Goal: Task Accomplishment & Management: Use online tool/utility

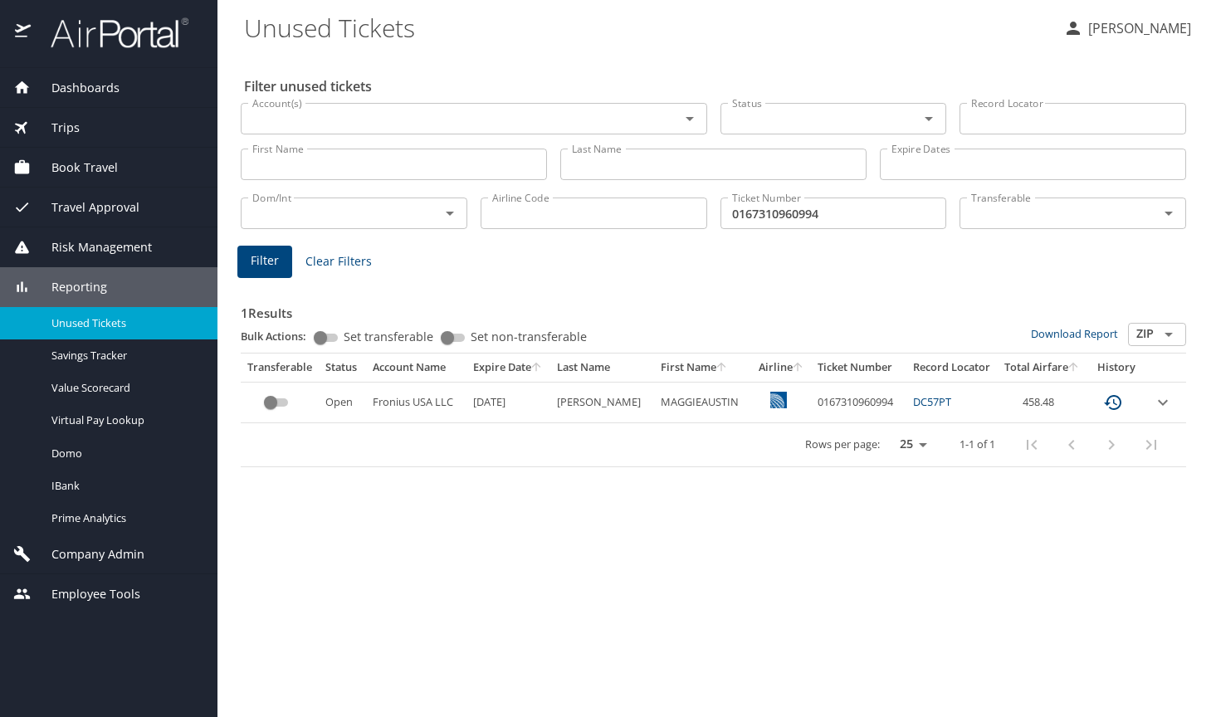
click at [597, 163] on input "Last Name" at bounding box center [713, 165] width 306 height 32
type input "C"
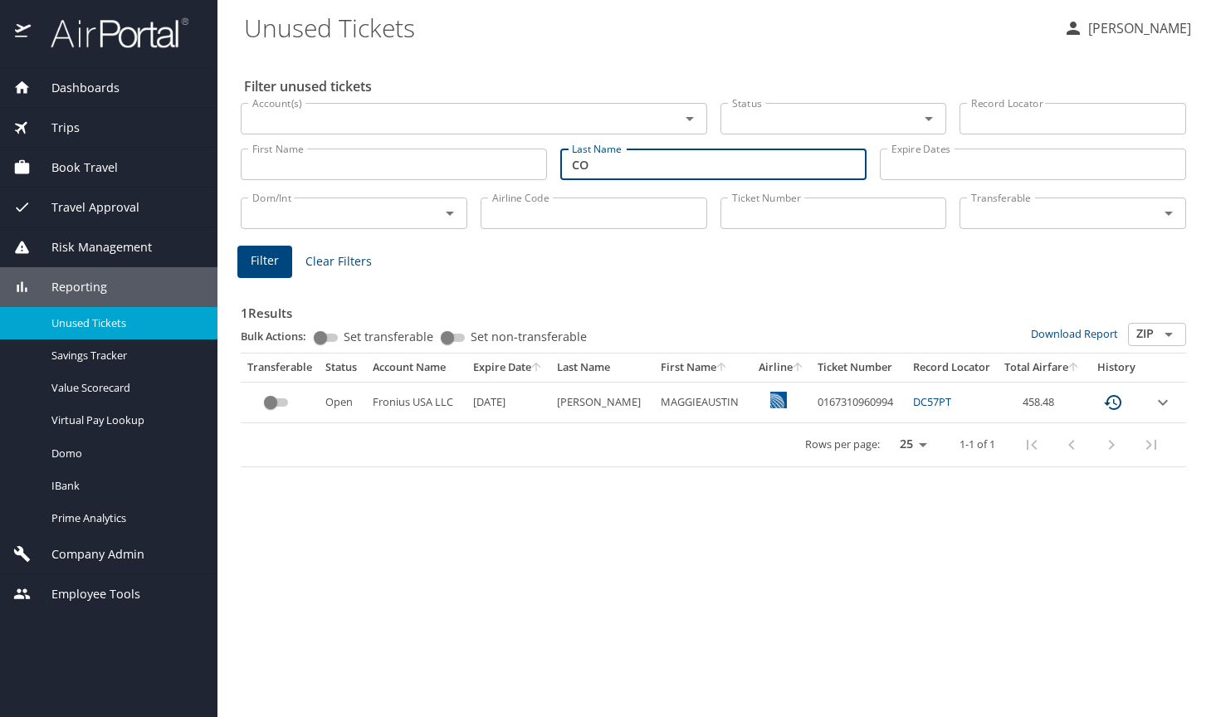
type input "C"
click at [73, 129] on span "Trips" at bounding box center [55, 128] width 49 height 18
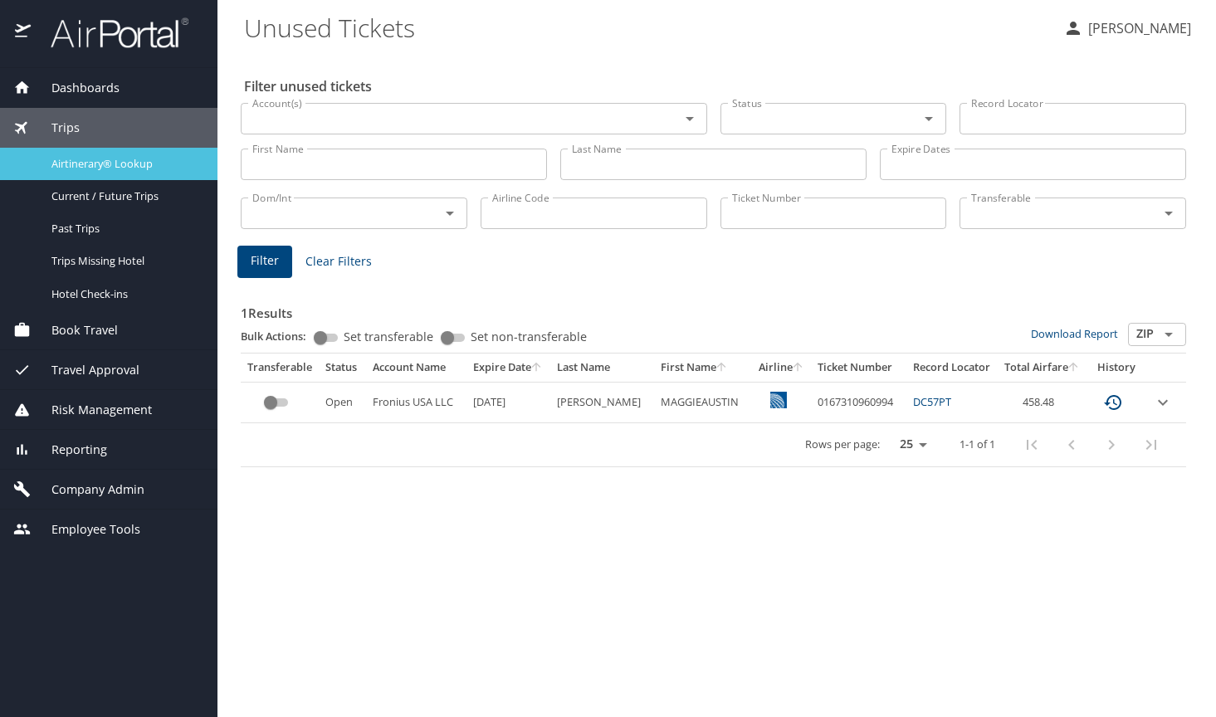
click at [95, 164] on span "Airtinerary® Lookup" at bounding box center [124, 164] width 146 height 16
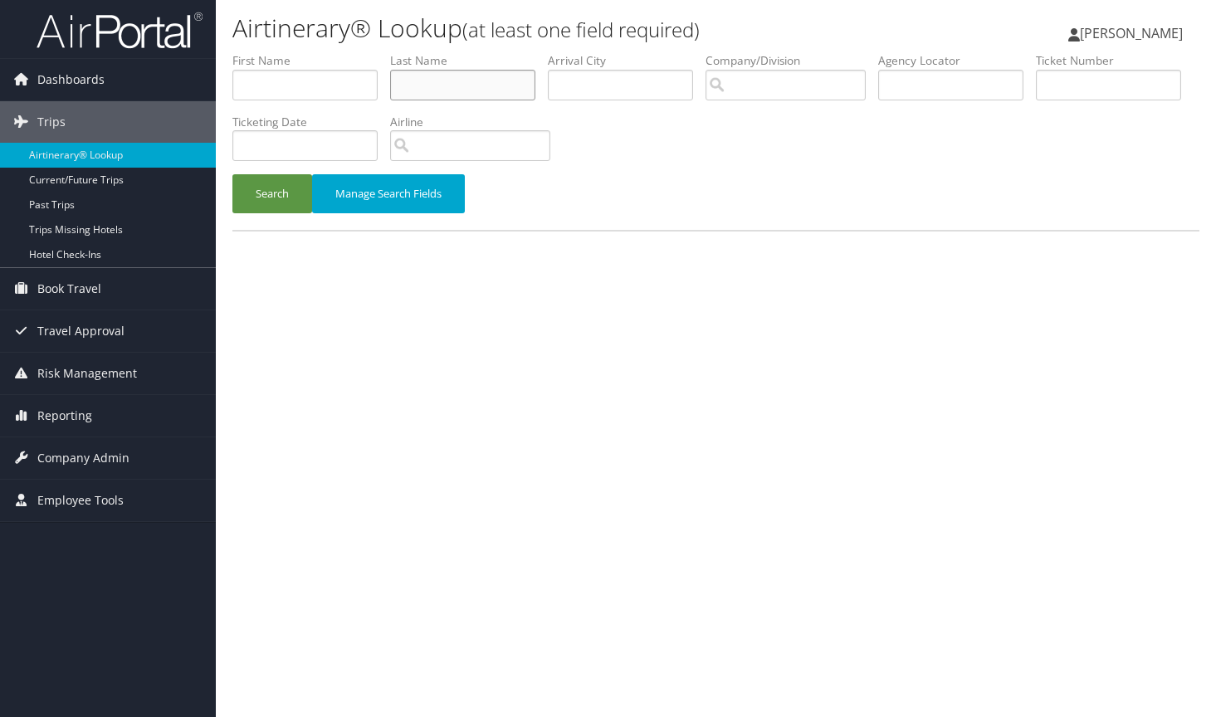
click at [483, 84] on input "text" at bounding box center [462, 85] width 145 height 31
type input "COLLINS"
click at [311, 99] on input "text" at bounding box center [304, 85] width 145 height 31
type input "W"
click at [262, 193] on button "Search" at bounding box center [272, 193] width 80 height 39
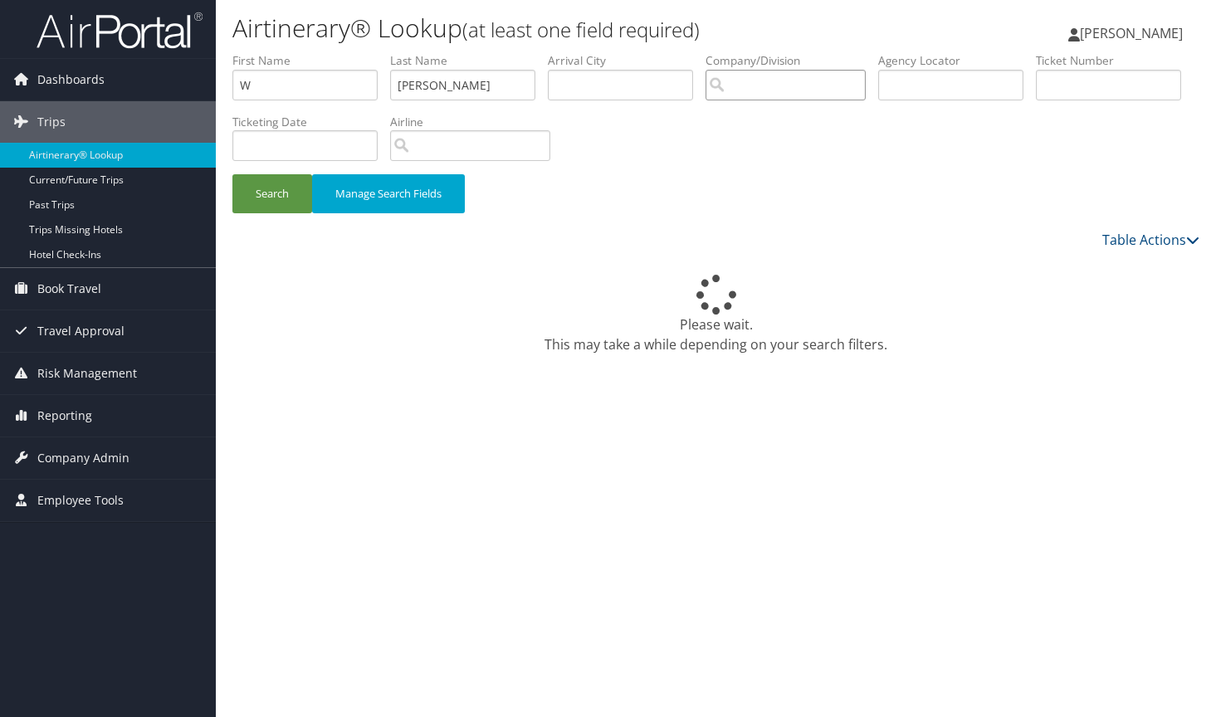
click at [807, 90] on input "search" at bounding box center [785, 85] width 160 height 31
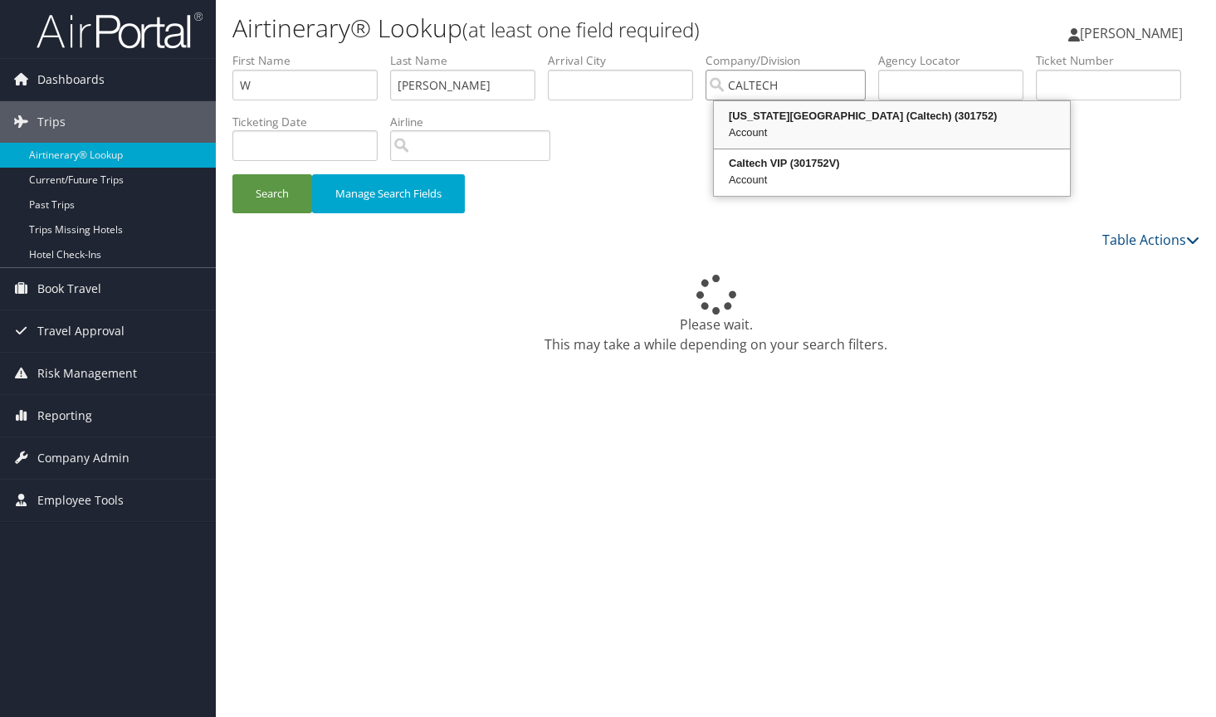
click at [811, 117] on div "California Institute of Technology (Caltech) (301752)" at bounding box center [891, 116] width 351 height 17
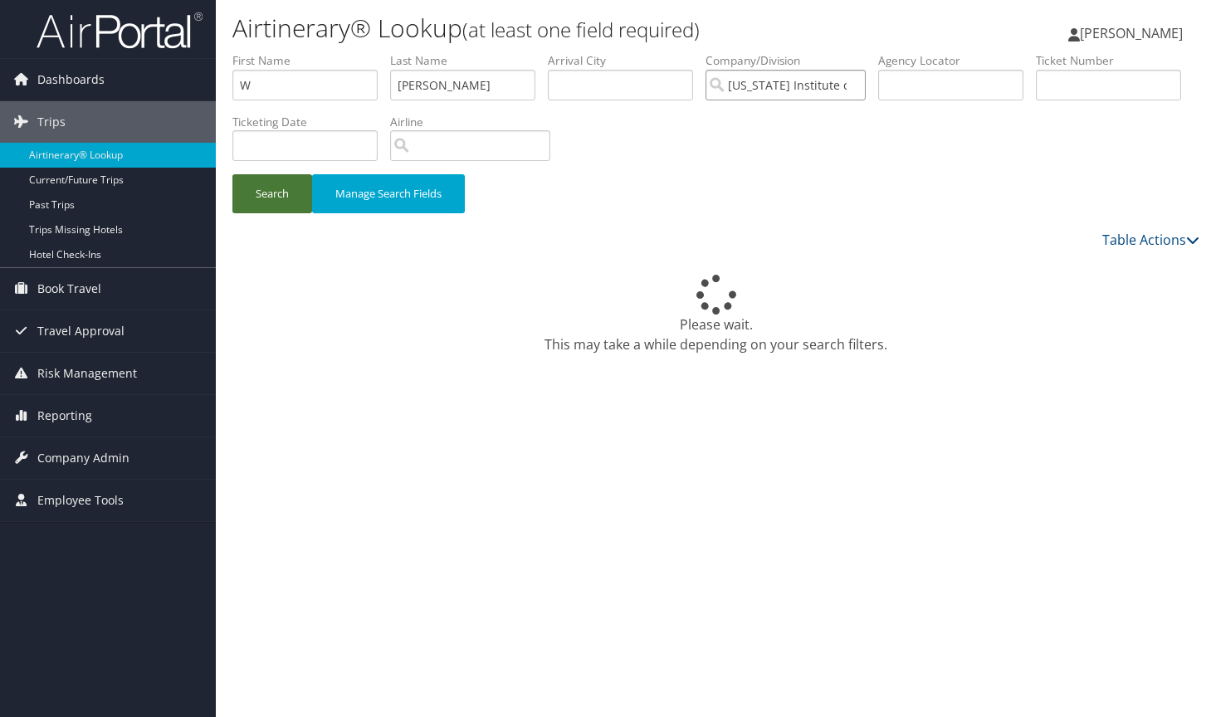
type input "California Institute of Technology (Caltech)"
click at [279, 195] on button "Search" at bounding box center [272, 193] width 80 height 39
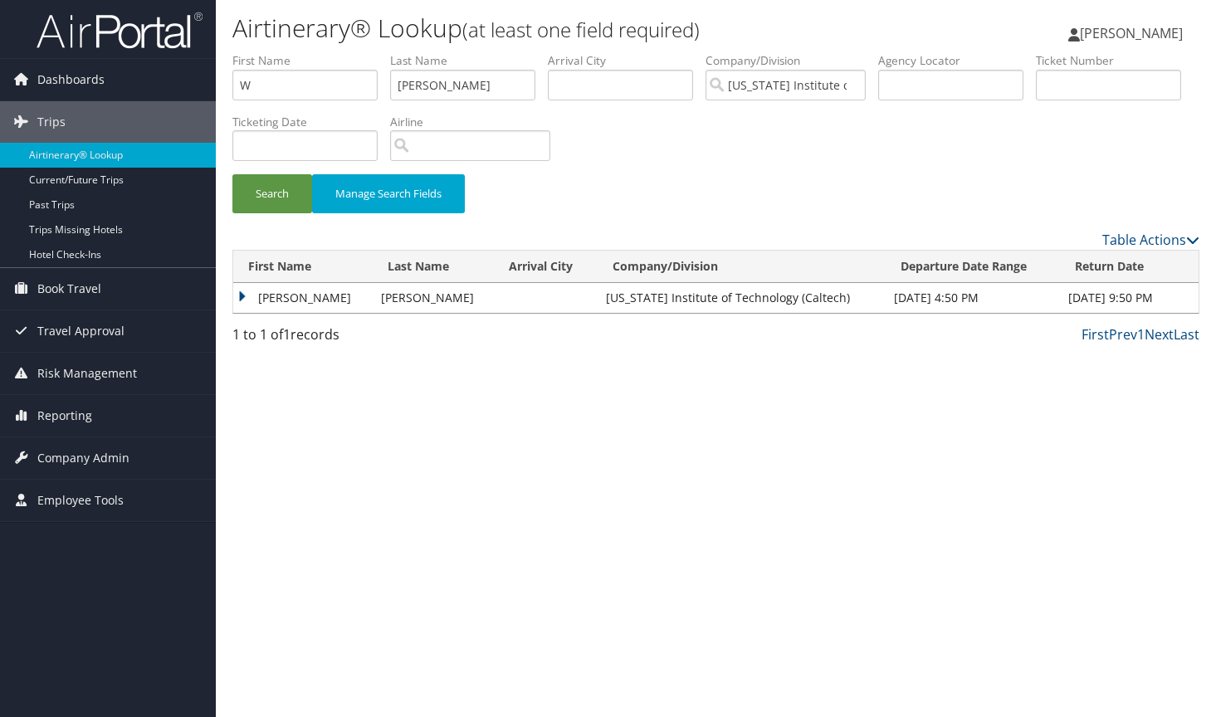
click at [290, 298] on td "WILLIAM DREW" at bounding box center [302, 298] width 139 height 30
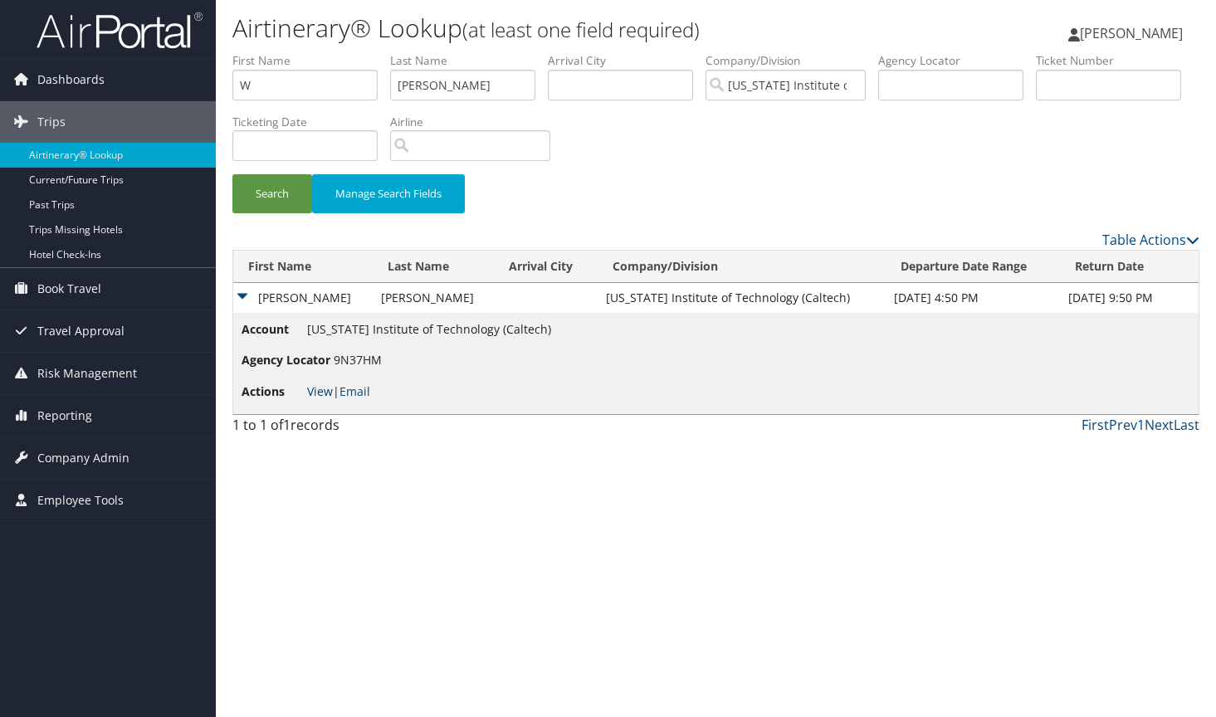
click at [324, 395] on link "View" at bounding box center [320, 391] width 26 height 16
paste input "F4WL5E"
type input "F4WL5E"
click at [268, 191] on button "Search" at bounding box center [272, 193] width 80 height 39
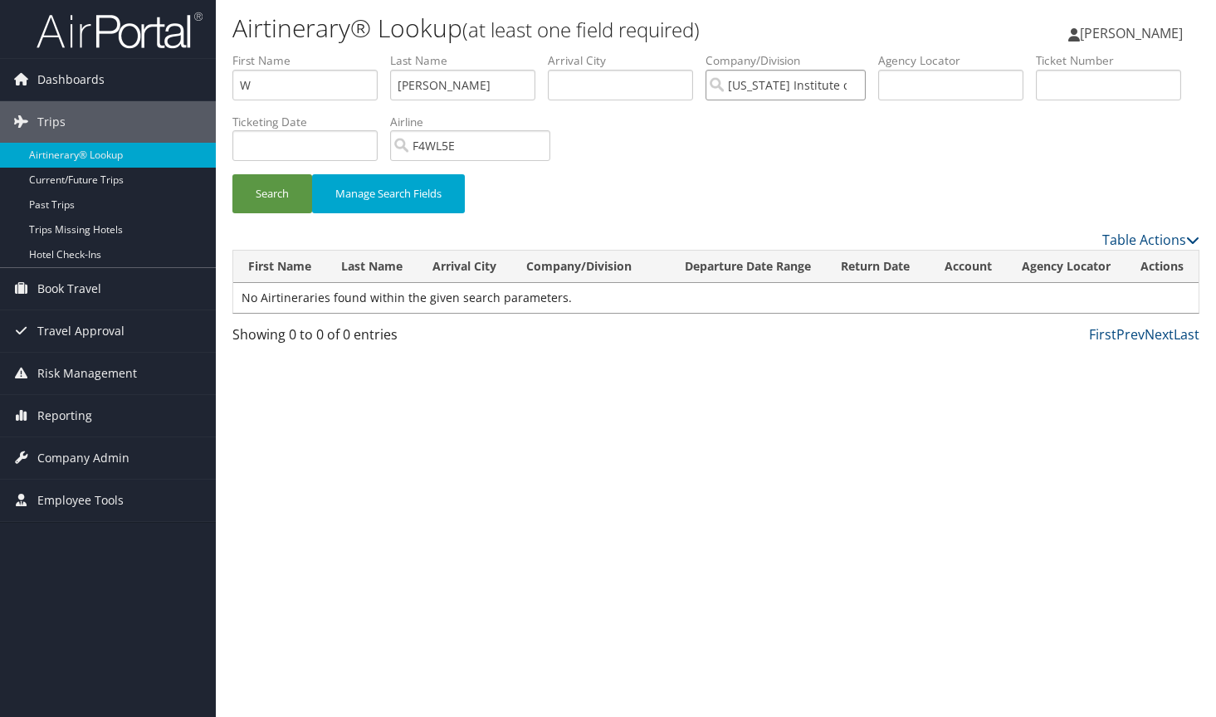
click at [864, 89] on input "California Institute of Technology (Caltech)" at bounding box center [785, 85] width 160 height 31
click at [269, 184] on button "Search" at bounding box center [272, 193] width 80 height 39
click at [66, 417] on span "Reporting" at bounding box center [64, 415] width 55 height 41
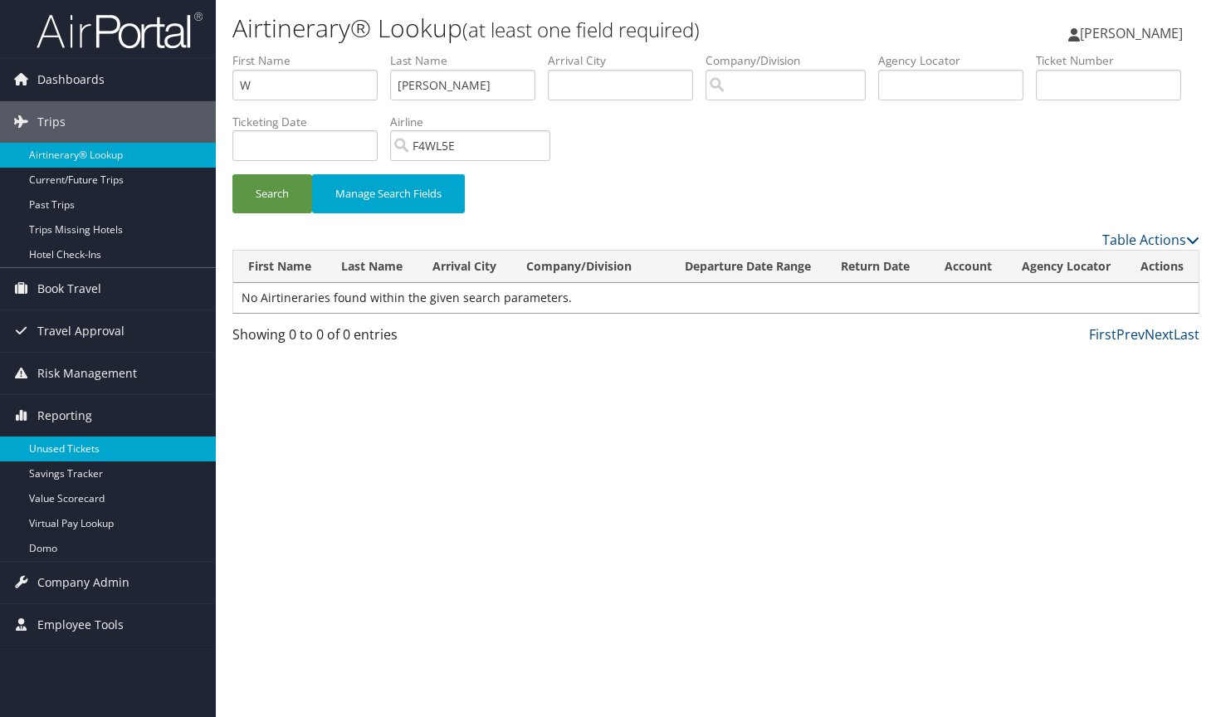
click at [80, 441] on link "Unused Tickets" at bounding box center [108, 448] width 216 height 25
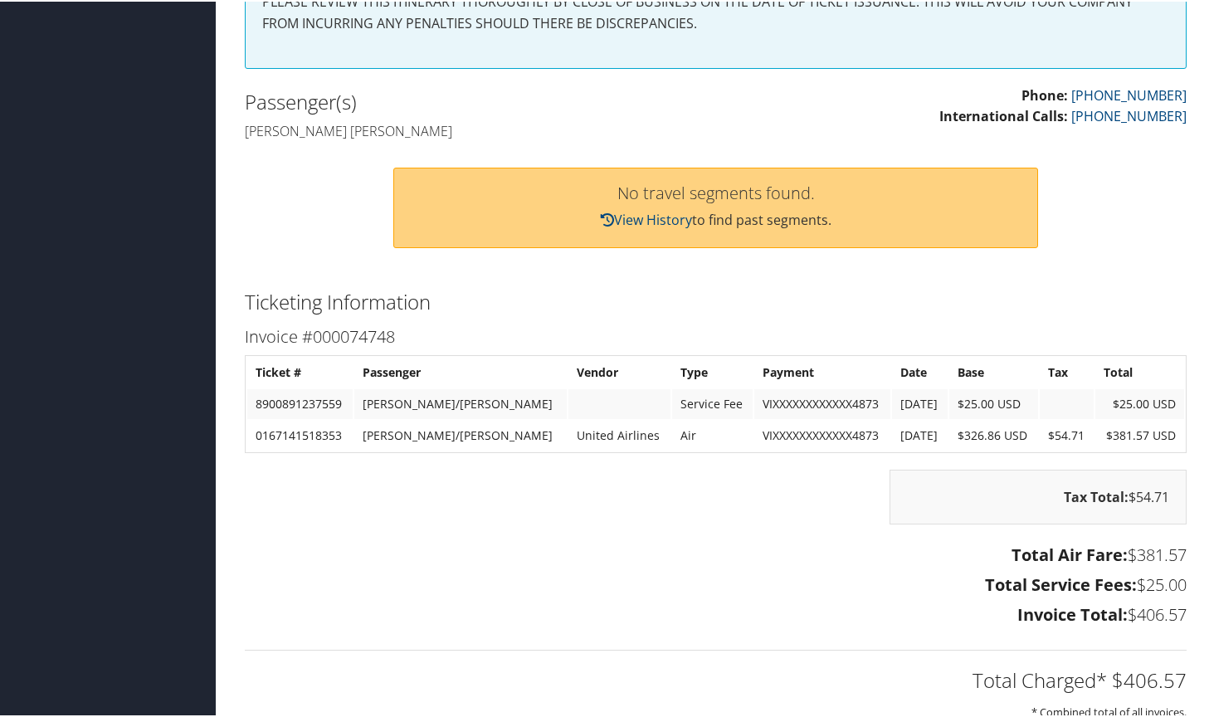
scroll to position [498, 0]
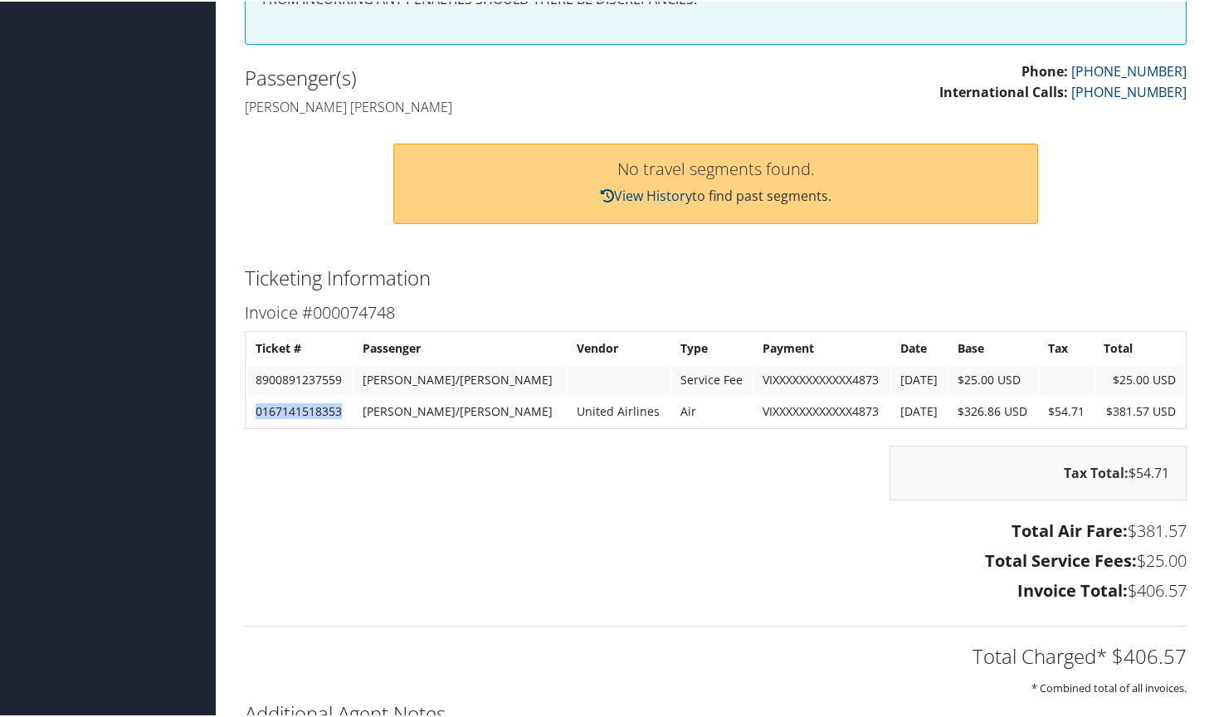
drag, startPoint x: 344, startPoint y: 407, endPoint x: 256, endPoint y: 401, distance: 89.0
click at [256, 401] on td "0167141518353" at bounding box center [299, 410] width 105 height 30
copy td "0167141518353"
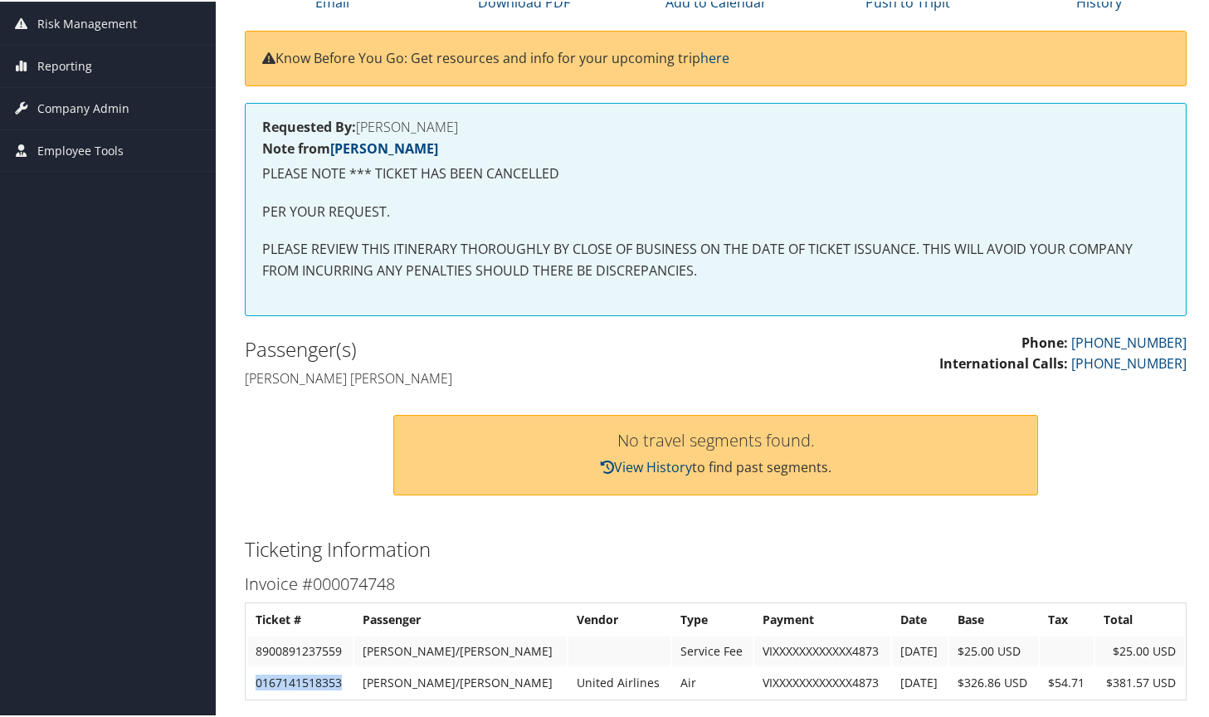
scroll to position [0, 0]
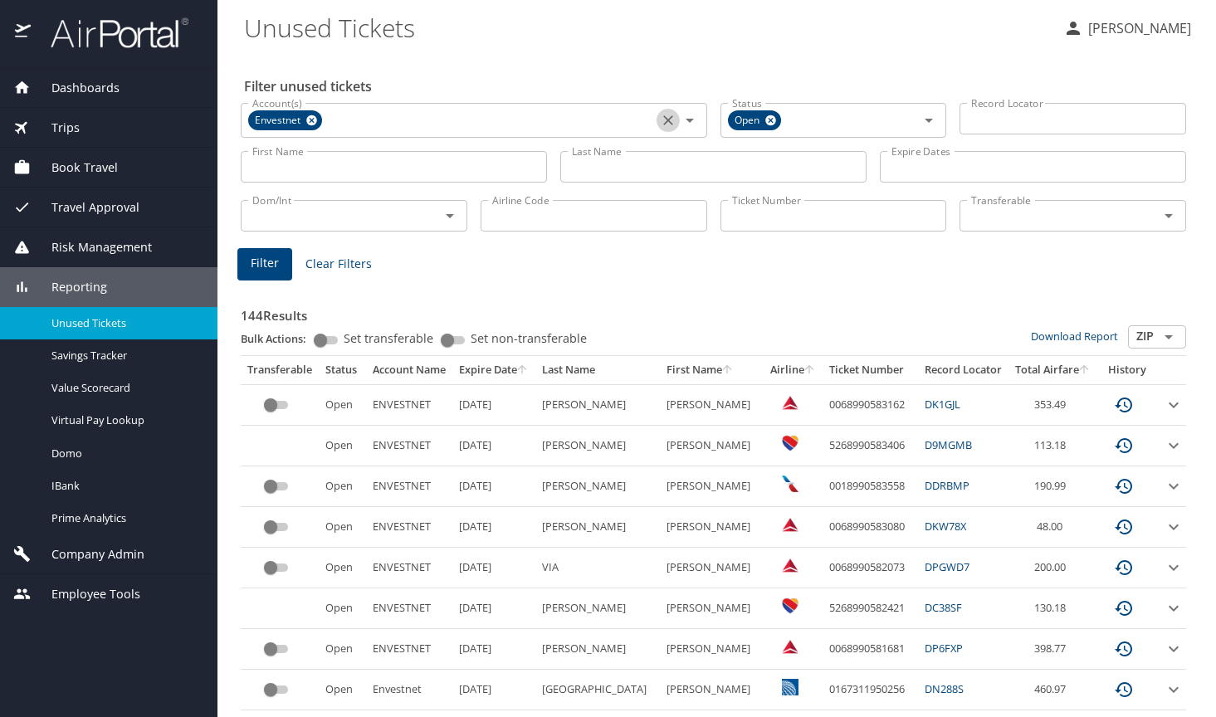
click at [663, 120] on icon "Clear" at bounding box center [668, 120] width 10 height 10
paste input "0167230353601"
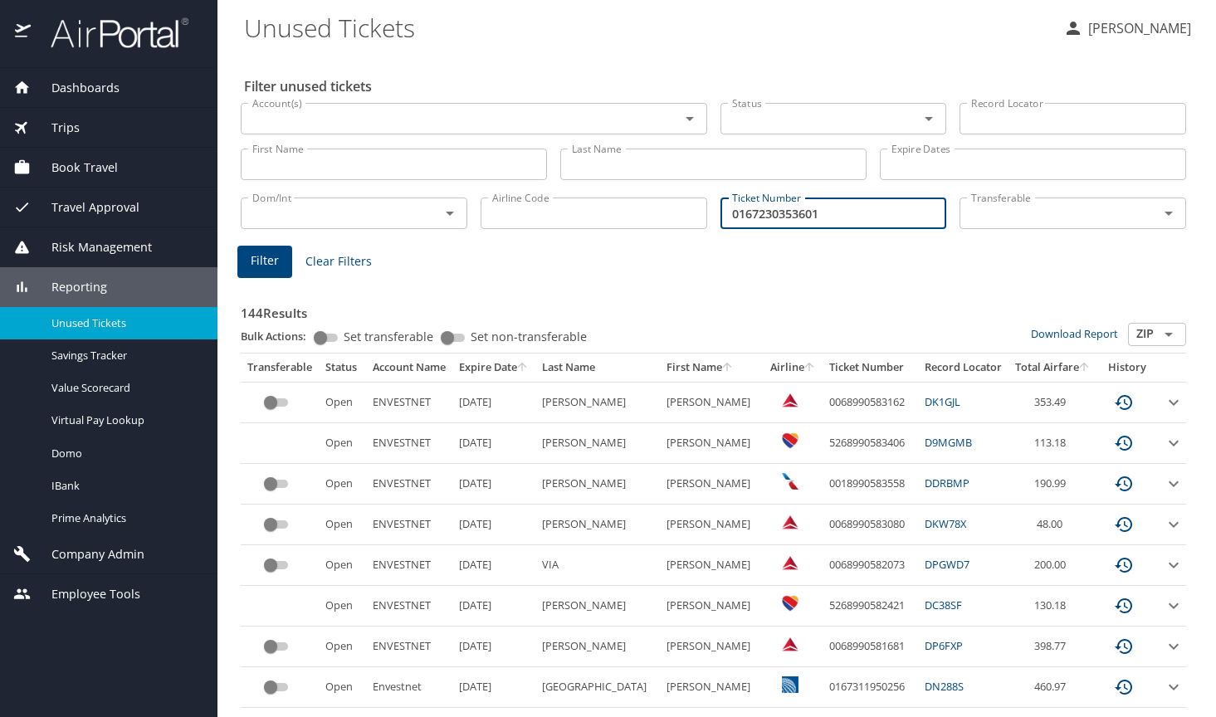
type input "0167230353601"
click at [274, 268] on span "Filter" at bounding box center [265, 261] width 28 height 21
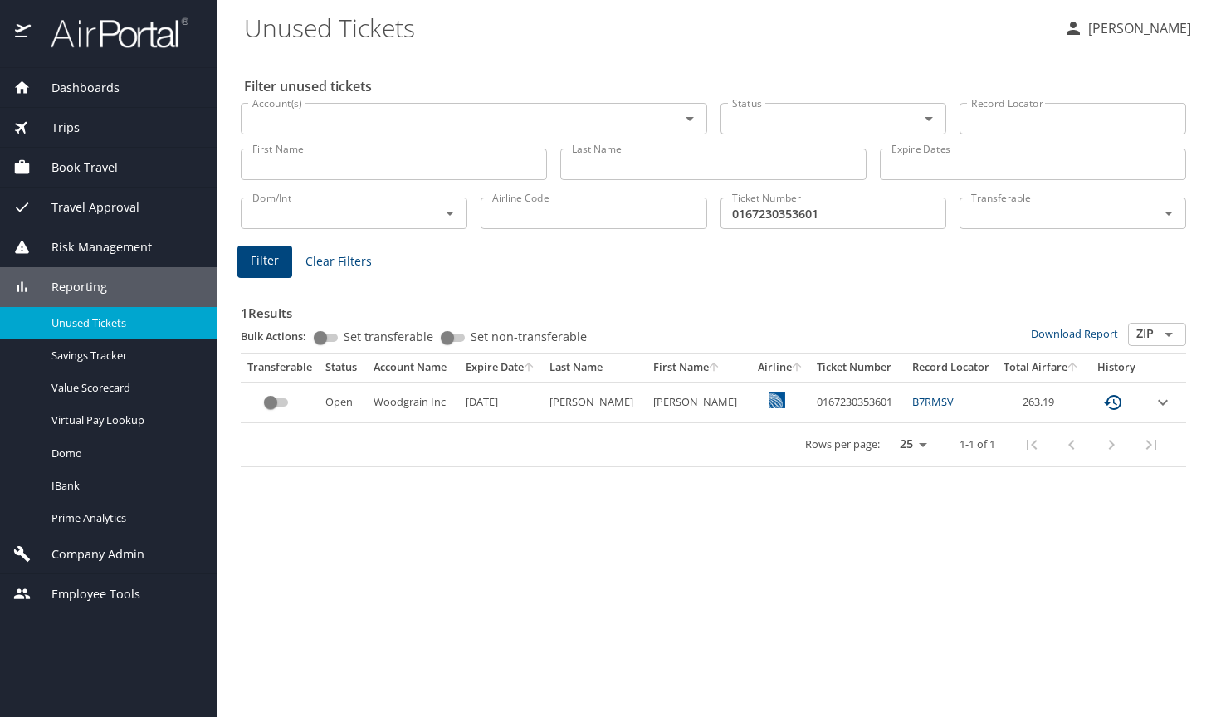
click at [1129, 272] on div "1 Results Bulk Actions: Set transferable Set non-transferable Download Report Z…" at bounding box center [713, 371] width 958 height 206
